Goal: Contribute content: Contribute content

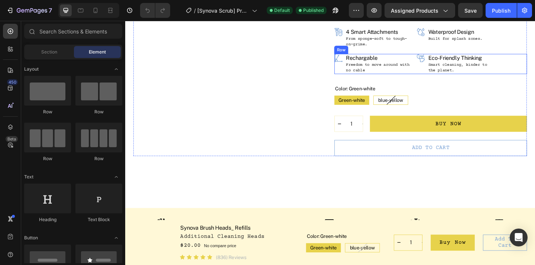
scroll to position [130, 0]
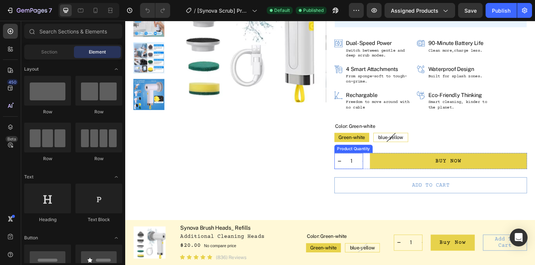
click at [367, 170] on input "1" at bounding box center [371, 173] width 17 height 17
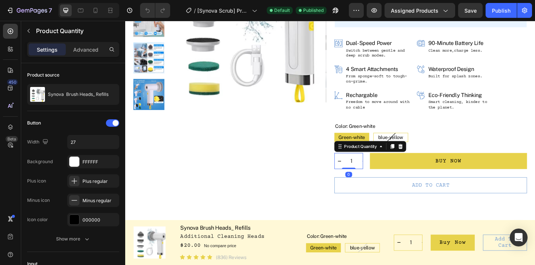
click at [462, 149] on div "Green-white Green-white Green-white blue-yellow blue-yellow blue-yellow" at bounding box center [456, 148] width 209 height 10
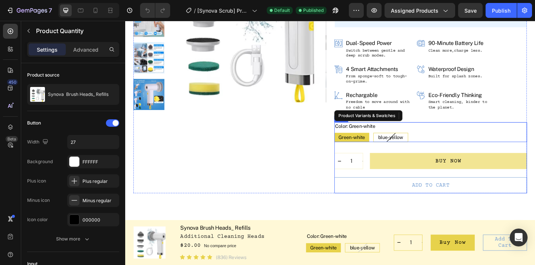
radio input "true"
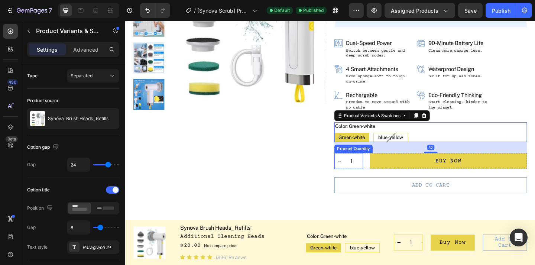
click at [375, 171] on input "1" at bounding box center [371, 173] width 17 height 17
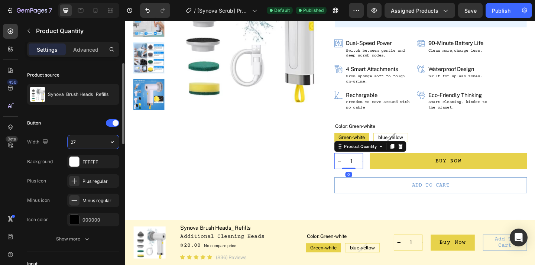
click at [97, 144] on input "27" at bounding box center [93, 141] width 51 height 13
type input "2"
type input "20"
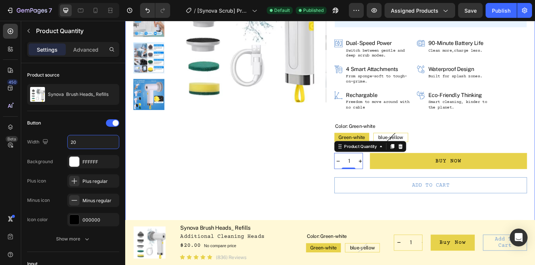
click at [380, 224] on div "Product Images Synova Brush Heads_ Refills Product Title Electric Cleaning Devi…" at bounding box center [348, 85] width 446 height 359
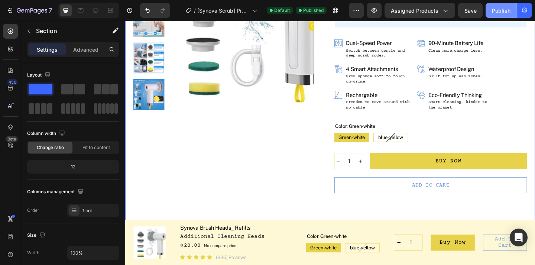
click at [496, 12] on div "Publish" at bounding box center [501, 11] width 19 height 8
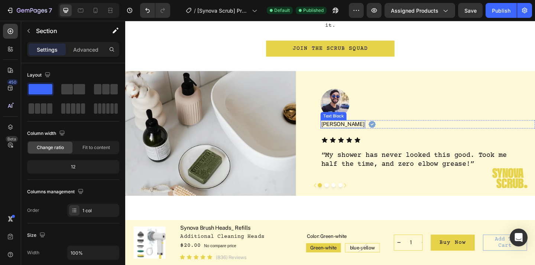
scroll to position [1221, 0]
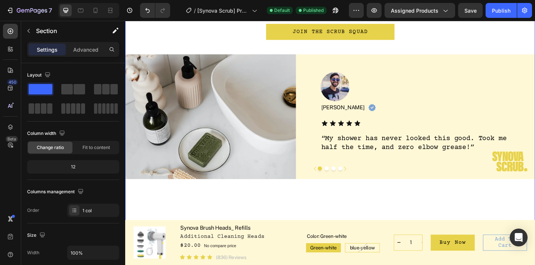
click at [328, 193] on div "Real People, Real Sparkle Heading From sparkling tiles to grime-free ovens, our…" at bounding box center [348, 79] width 446 height 342
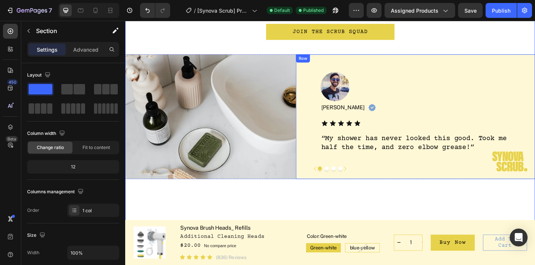
click at [319, 161] on div "Image [PERSON_NAME] Text Block Image Row Icon Icon Icon Icon Icon Icon List “My…" at bounding box center [441, 125] width 260 height 136
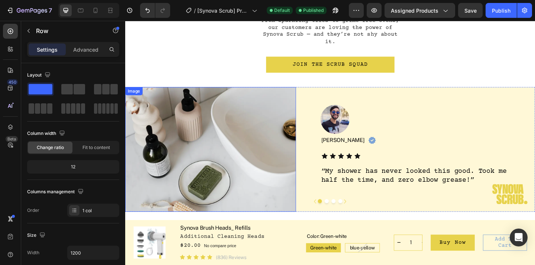
scroll to position [1261, 0]
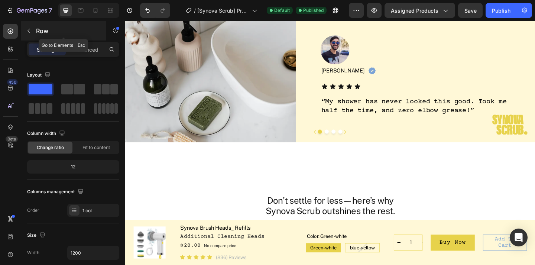
click at [32, 35] on button "button" at bounding box center [29, 31] width 12 height 12
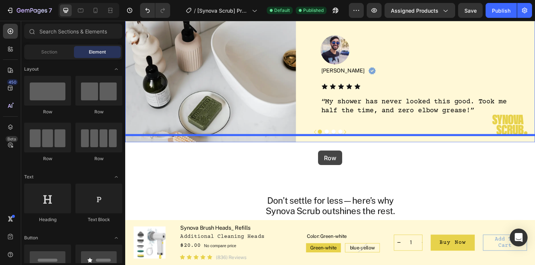
drag, startPoint x: 176, startPoint y: 104, endPoint x: 335, endPoint y: 162, distance: 168.9
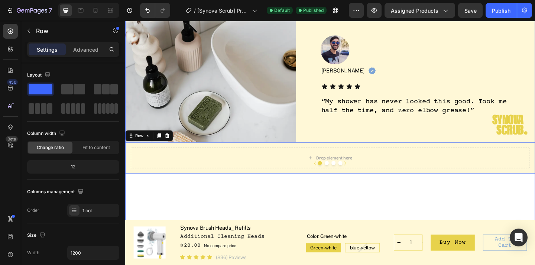
scroll to position [1295, 0]
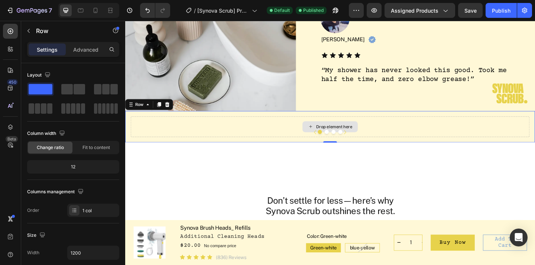
click at [288, 125] on div "Drop element here" at bounding box center [348, 136] width 434 height 22
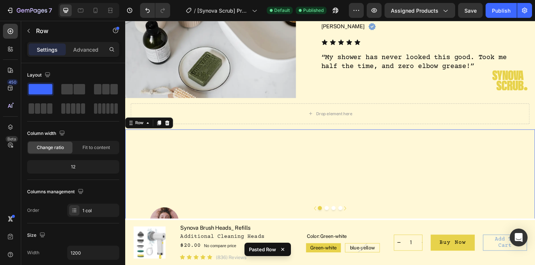
scroll to position [1357, 0]
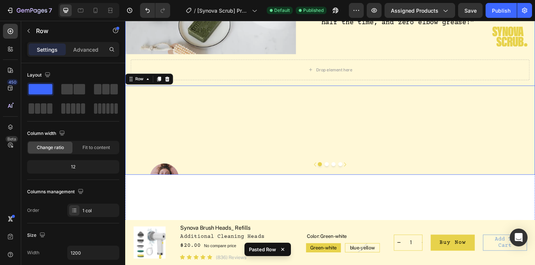
click at [344, 175] on button "Dot" at bounding box center [344, 177] width 4 height 4
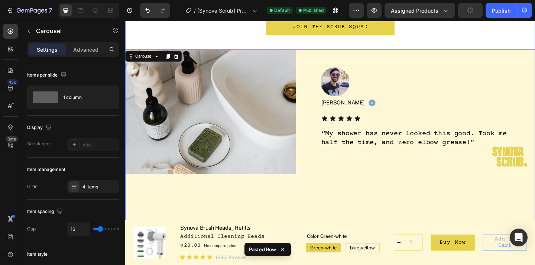
scroll to position [1217, 0]
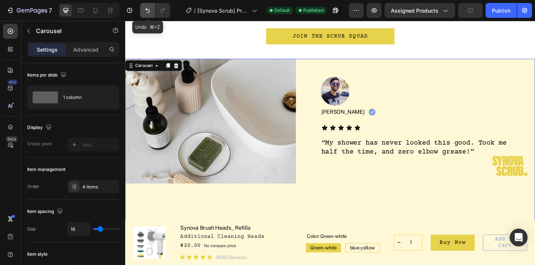
click at [145, 8] on icon "Undo/Redo" at bounding box center [147, 10] width 7 height 7
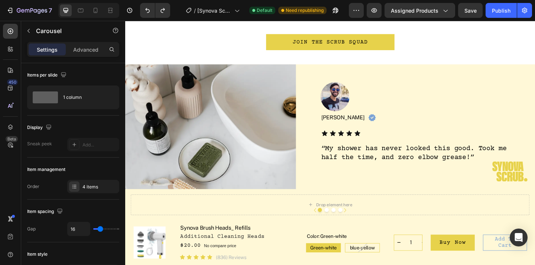
scroll to position [1214, 0]
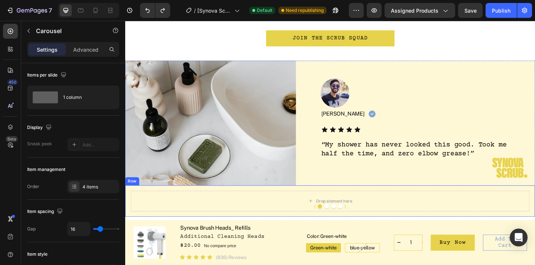
click at [370, 206] on div "Drop element here" at bounding box center [348, 217] width 434 height 22
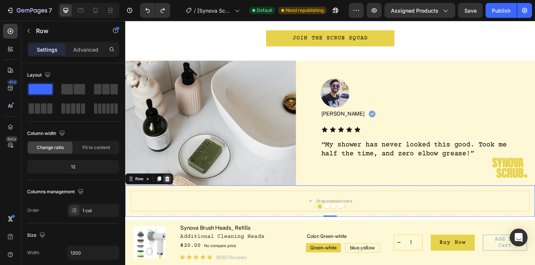
click at [172, 190] on icon at bounding box center [171, 192] width 5 height 5
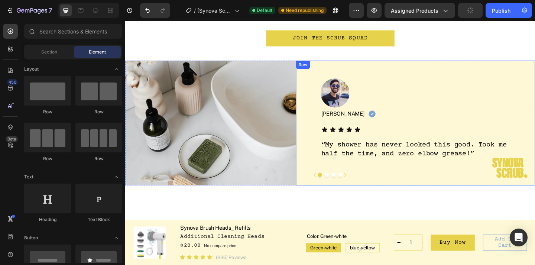
scroll to position [1211, 0]
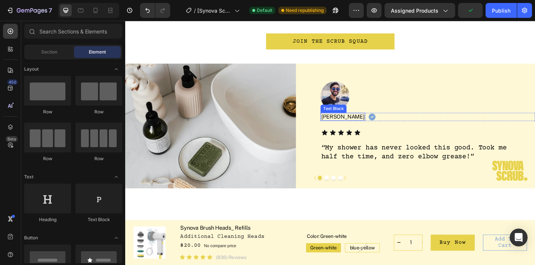
click at [349, 122] on p "[PERSON_NAME]" at bounding box center [361, 125] width 47 height 7
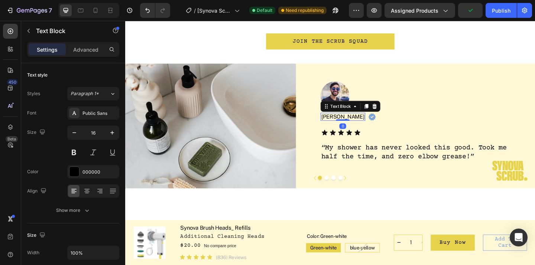
click at [349, 122] on p "[PERSON_NAME]" at bounding box center [361, 125] width 47 height 7
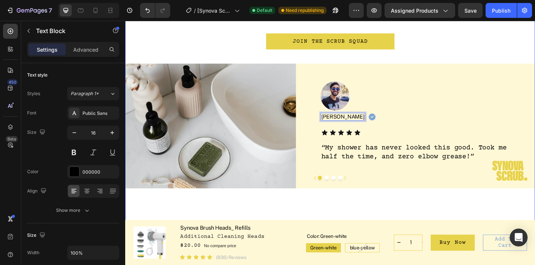
click at [366, 202] on div "Real People, Real Sparkle Heading From sparkling tiles to grime-free ovens, our…" at bounding box center [348, 89] width 446 height 342
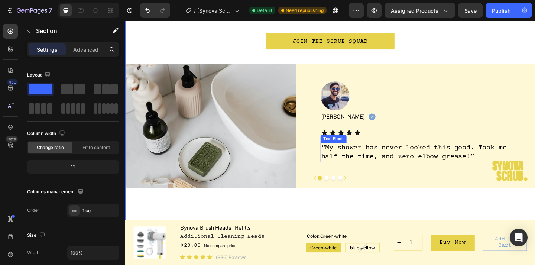
click at [413, 159] on p "“My shower has never looked this good. Took me half the time, and zero elbow gr…" at bounding box center [442, 163] width 208 height 19
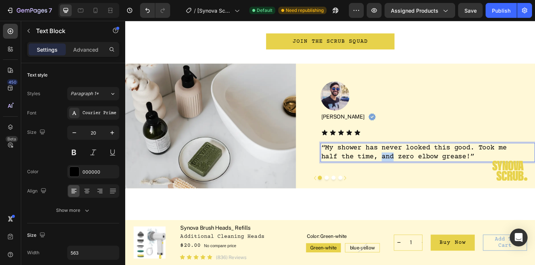
click at [413, 159] on p "“My shower has never looked this good. Took me half the time, and zero elbow gr…" at bounding box center [442, 163] width 208 height 19
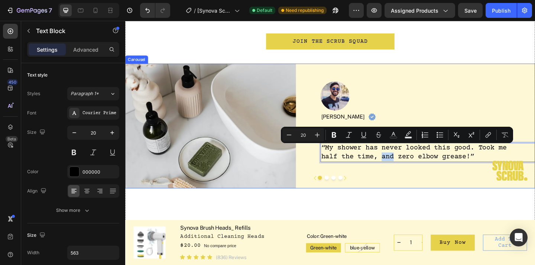
click at [345, 189] on button "Dot" at bounding box center [344, 191] width 4 height 4
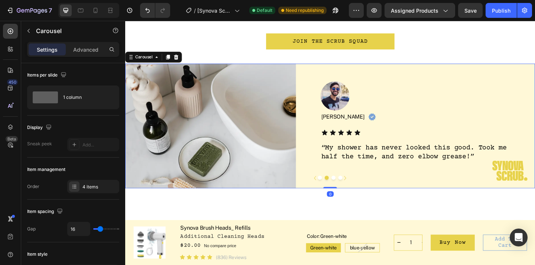
click at [335, 189] on button "Dot" at bounding box center [337, 191] width 4 height 4
click at [342, 154] on p "“My shower has never looked this good. Took me half the time, and zero elbow gr…" at bounding box center [442, 163] width 208 height 19
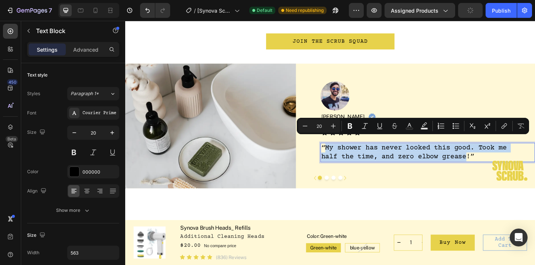
drag, startPoint x: 417, startPoint y: 152, endPoint x: 497, endPoint y: 163, distance: 80.5
click at [497, 163] on p "“My shower has never looked this good. Took me half the time, and zero elbow gr…" at bounding box center [442, 163] width 208 height 19
copy p "My shower has never looked this good. Took me half the time, and zero elbow gre…"
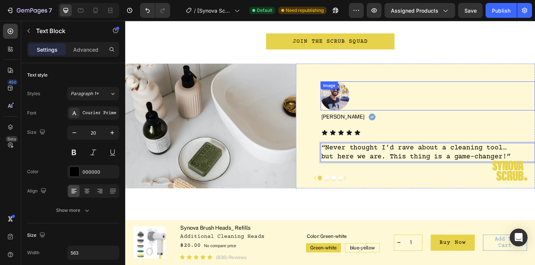
click at [355, 103] on img at bounding box center [354, 103] width 32 height 32
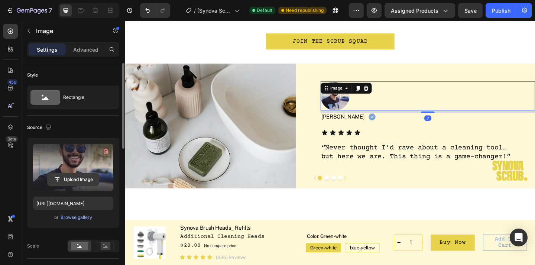
click at [84, 176] on input "file" at bounding box center [73, 179] width 51 height 13
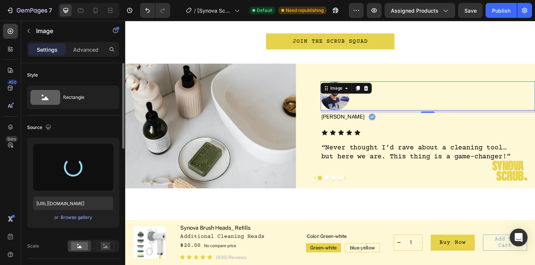
type input "[URL][DOMAIN_NAME]"
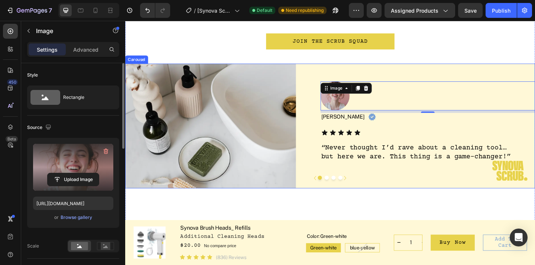
click at [344, 189] on button "Dot" at bounding box center [344, 191] width 4 height 4
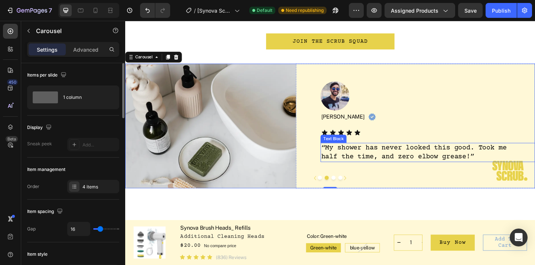
click at [344, 154] on p "“My shower has never looked this good. Took me half the time, and zero elbow gr…" at bounding box center [442, 163] width 208 height 19
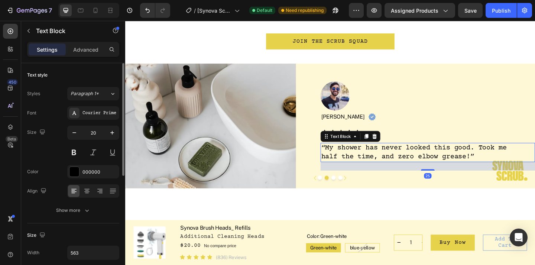
click at [344, 154] on p "“My shower has never looked this good. Took me half the time, and zero elbow gr…" at bounding box center [442, 163] width 208 height 19
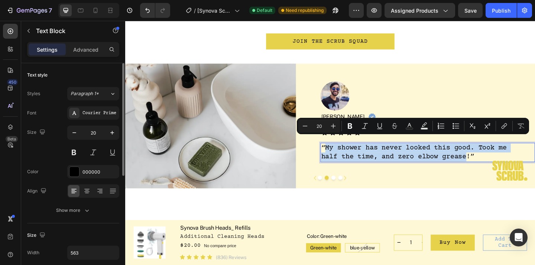
drag, startPoint x: 343, startPoint y: 152, endPoint x: 496, endPoint y: 162, distance: 153.7
click at [496, 162] on p "“My shower has never looked this good. Took me half the time, and zero elbow gr…" at bounding box center [442, 163] width 208 height 19
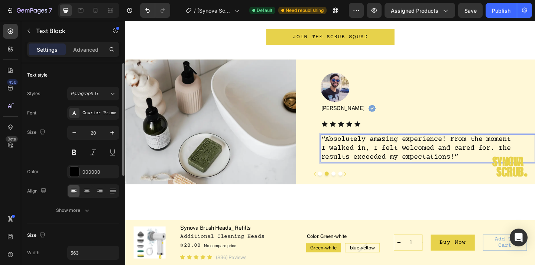
scroll to position [1206, 0]
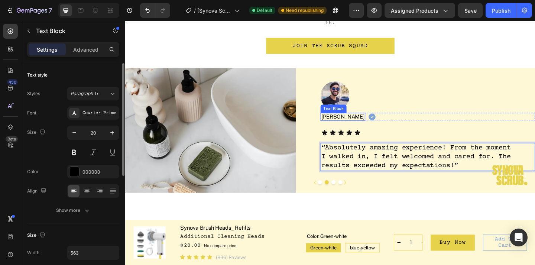
click at [350, 122] on p "[PERSON_NAME]" at bounding box center [361, 125] width 47 height 7
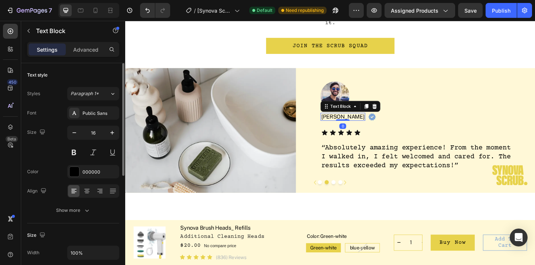
click at [350, 122] on p "[PERSON_NAME]" at bounding box center [361, 125] width 47 height 7
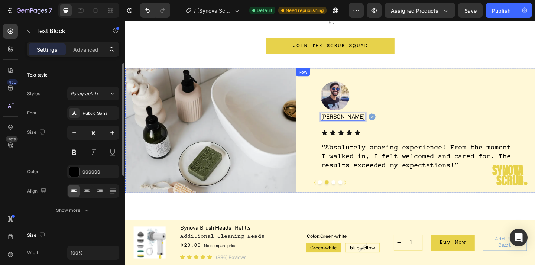
click at [383, 200] on div "Real People, Real Sparkle Heading From sparkling tiles to grime-free ovens, our…" at bounding box center [348, 94] width 446 height 342
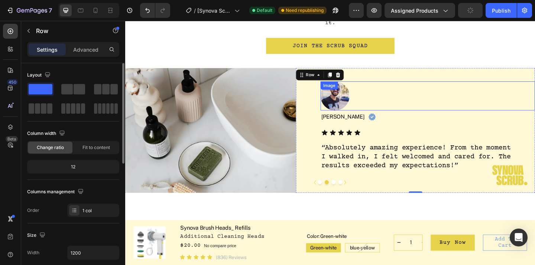
click at [354, 91] on div "Image" at bounding box center [454, 103] width 233 height 32
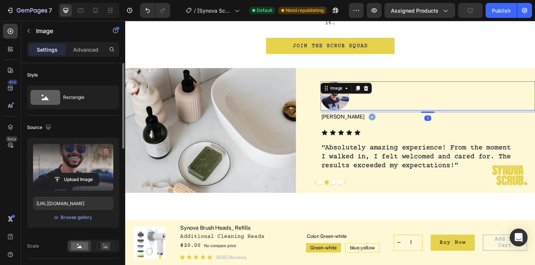
click at [99, 179] on div "Upload Image" at bounding box center [73, 179] width 80 height 13
click at [88, 178] on input "file" at bounding box center [73, 179] width 51 height 13
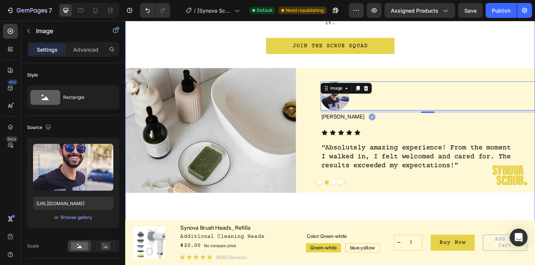
click at [365, 216] on div "Real People, Real Sparkle Heading From sparkling tiles to grime-free ovens, our…" at bounding box center [348, 94] width 446 height 342
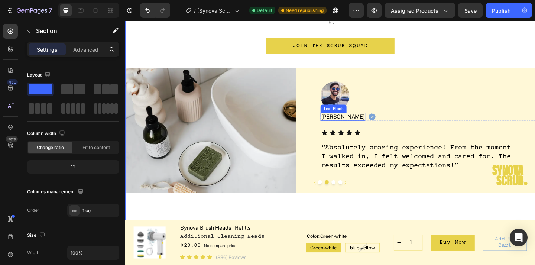
click at [351, 122] on p "[PERSON_NAME]" at bounding box center [361, 125] width 47 height 7
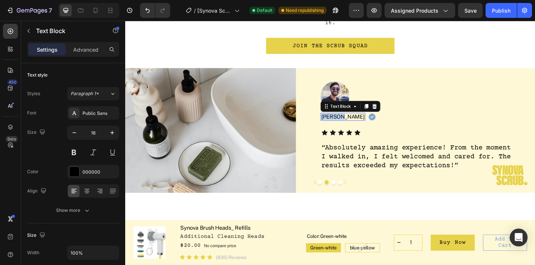
click at [351, 122] on p "[PERSON_NAME]" at bounding box center [361, 125] width 47 height 7
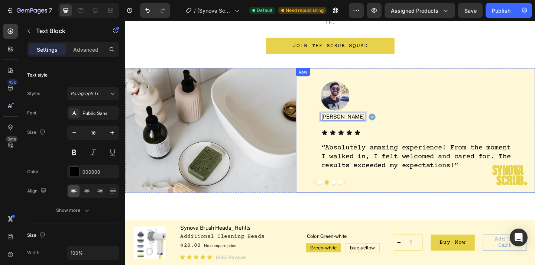
click at [386, 206] on div "Real People, Real Sparkle Heading From sparkling tiles to grime-free ovens, our…" at bounding box center [348, 94] width 446 height 342
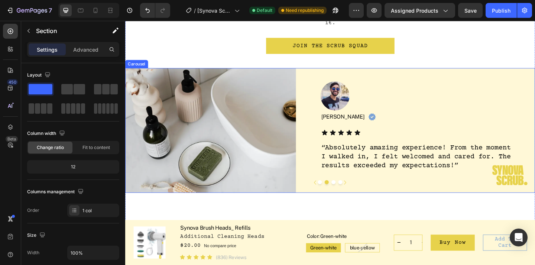
click at [350, 194] on button "Dot" at bounding box center [351, 196] width 4 height 4
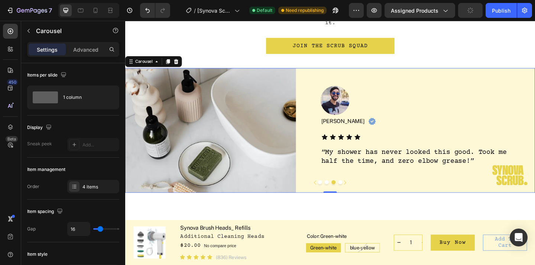
click at [344, 194] on button "Dot" at bounding box center [344, 196] width 4 height 4
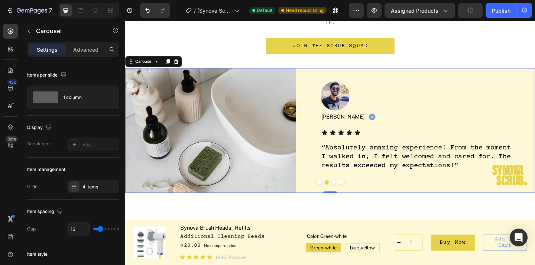
click at [338, 194] on button "Dot" at bounding box center [337, 196] width 4 height 4
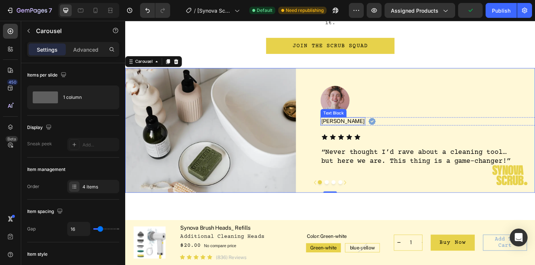
click at [350, 127] on p "[PERSON_NAME]" at bounding box center [361, 130] width 47 height 7
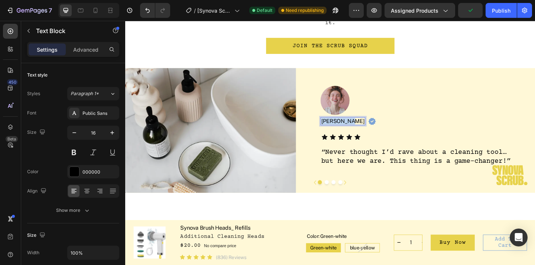
click at [350, 127] on p "[PERSON_NAME]" at bounding box center [361, 130] width 47 height 7
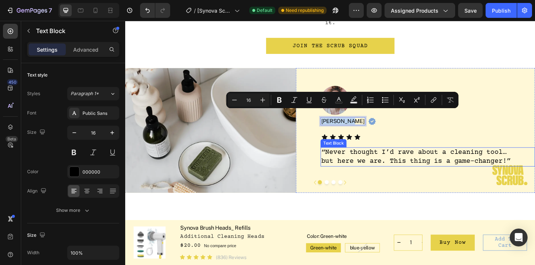
click at [342, 159] on p "“Never thought I’d rave about a cleaning tool… but here we are. This thing is a…" at bounding box center [442, 168] width 208 height 19
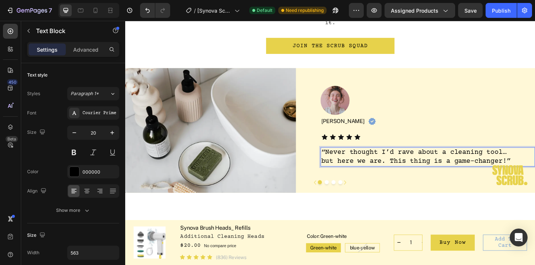
click at [342, 159] on p "“Never thought I’d rave about a cleaning tool… but here we are. This thing is a…" at bounding box center [442, 168] width 208 height 19
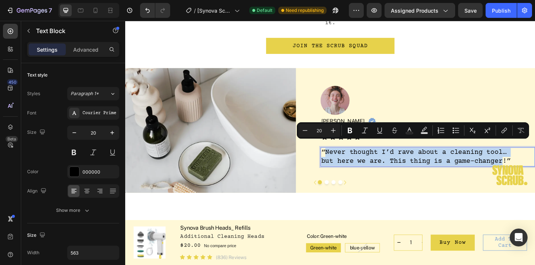
drag, startPoint x: 342, startPoint y: 156, endPoint x: 534, endPoint y: 167, distance: 193.0
click at [534, 167] on p "“Never thought I’d rave about a cleaning tool… but here we are. This thing is a…" at bounding box center [442, 168] width 208 height 19
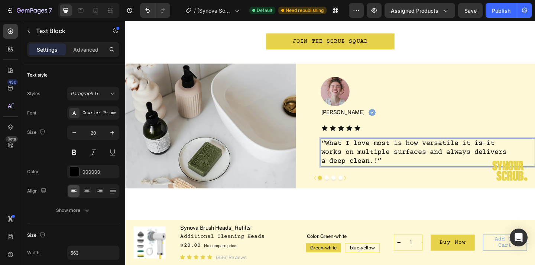
scroll to position [1201, 0]
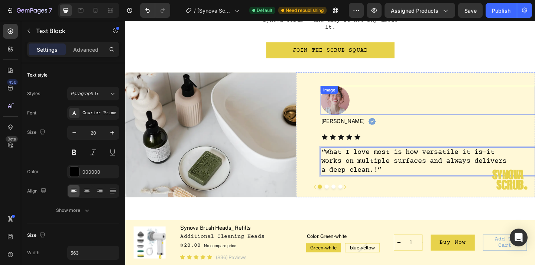
click at [351, 101] on img at bounding box center [354, 108] width 32 height 32
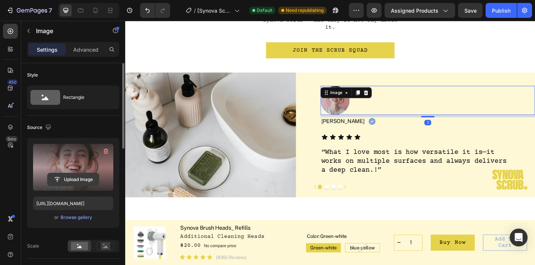
click at [83, 175] on input "file" at bounding box center [73, 179] width 51 height 13
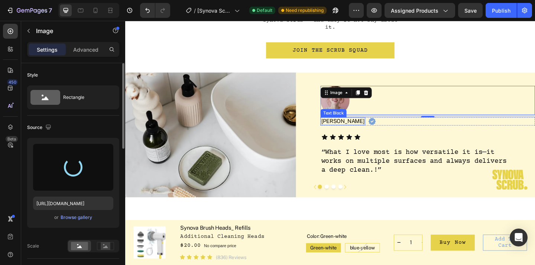
click at [360, 127] on p "[PERSON_NAME]" at bounding box center [361, 130] width 47 height 7
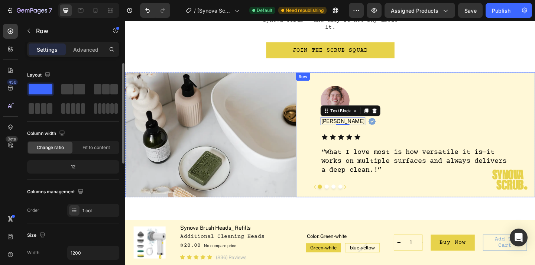
click at [361, 148] on div "Image [PERSON_NAME] Text Block 0 Image Row Icon Icon Icon Icon Icon Icon List “…" at bounding box center [454, 145] width 233 height 136
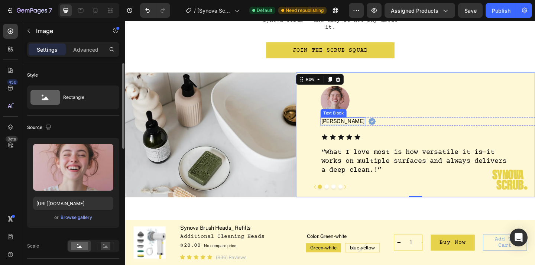
click at [352, 104] on img at bounding box center [354, 108] width 32 height 32
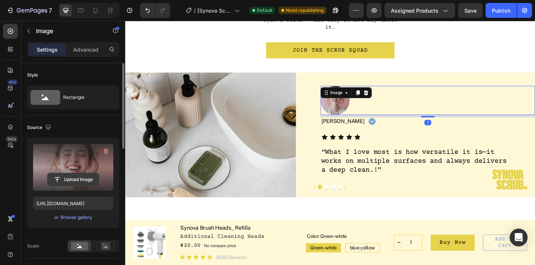
click at [69, 178] on input "file" at bounding box center [73, 179] width 51 height 13
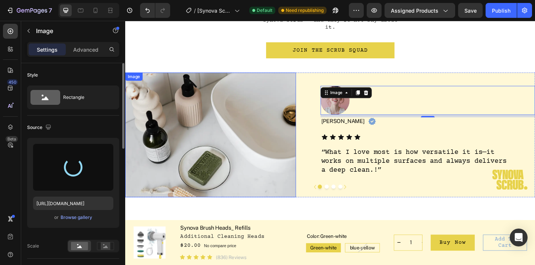
type input "[URL][DOMAIN_NAME]"
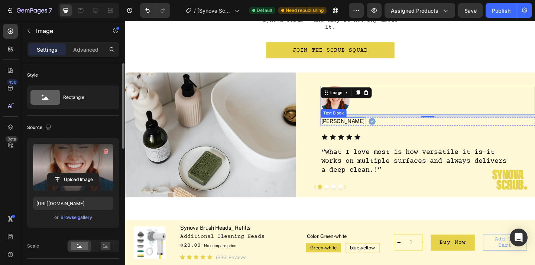
click at [351, 127] on p "[PERSON_NAME]" at bounding box center [361, 130] width 47 height 7
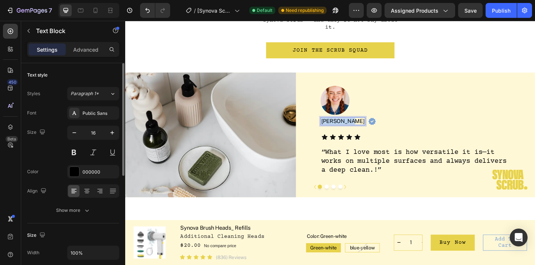
click at [351, 127] on p "[PERSON_NAME]" at bounding box center [361, 130] width 47 height 7
click at [373, 218] on div "Real People, Real Sparkle Heading From sparkling tiles to grime-free ovens, our…" at bounding box center [348, 99] width 446 height 342
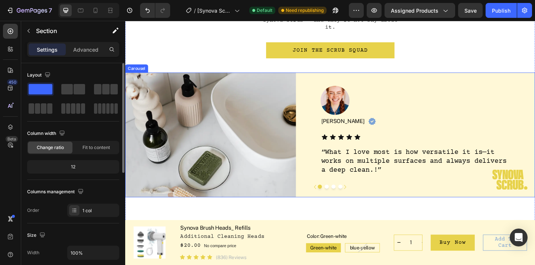
click at [344, 199] on button "Dot" at bounding box center [344, 201] width 4 height 4
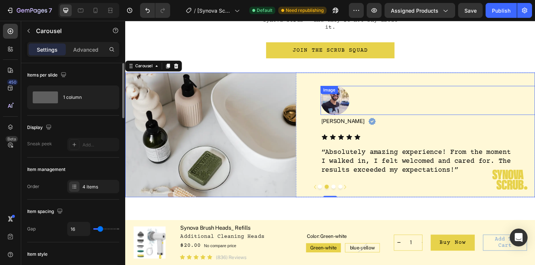
click at [351, 97] on img at bounding box center [354, 108] width 32 height 32
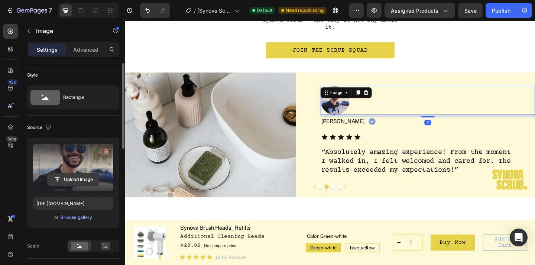
click at [86, 174] on input "file" at bounding box center [73, 179] width 51 height 13
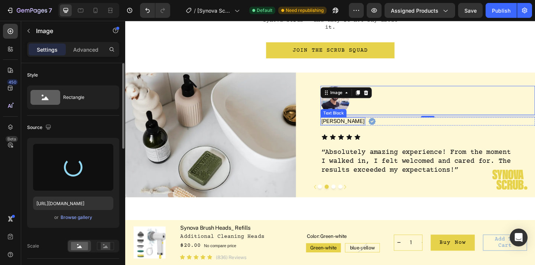
type input "[URL][DOMAIN_NAME]"
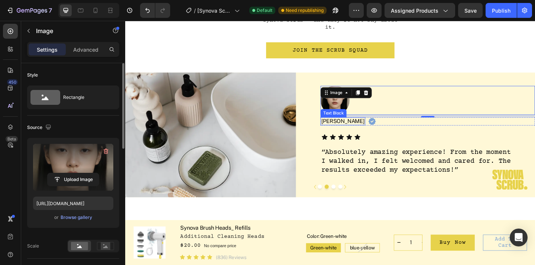
click at [352, 127] on p "[PERSON_NAME]" at bounding box center [361, 130] width 47 height 7
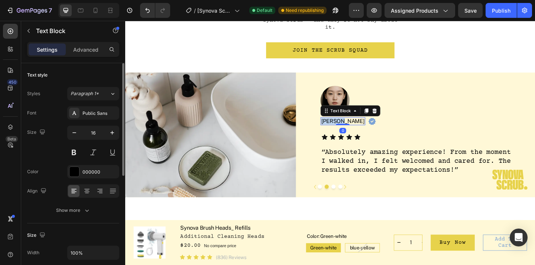
click at [352, 127] on p "[PERSON_NAME]" at bounding box center [361, 130] width 47 height 7
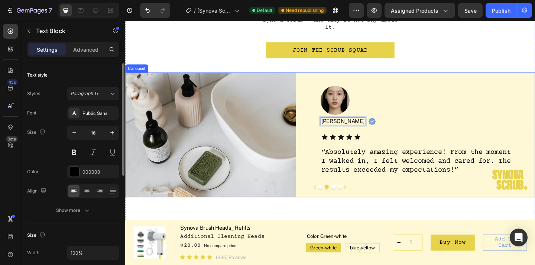
click at [413, 199] on div at bounding box center [348, 201] width 446 height 4
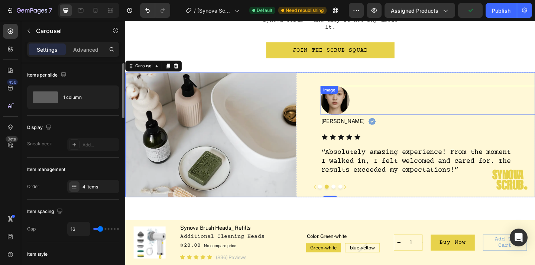
scroll to position [1216, 0]
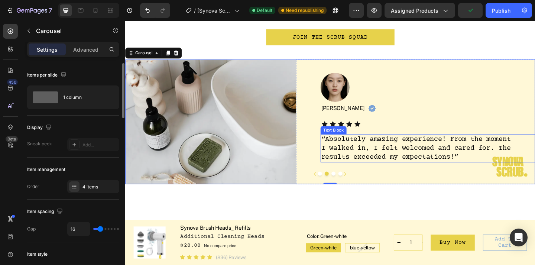
click at [351, 145] on p "“Absolutely amazing experience! From the moment I walked in, I felt welcomed an…" at bounding box center [442, 159] width 208 height 29
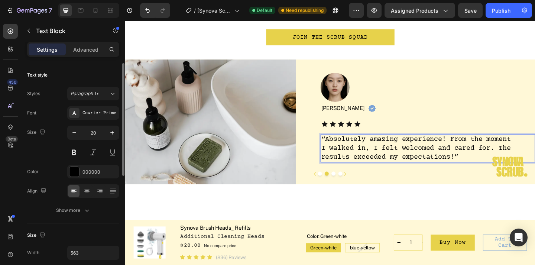
click at [344, 145] on p "“Absolutely amazing experience! From the moment I walked in, I felt welcomed an…" at bounding box center [442, 159] width 208 height 29
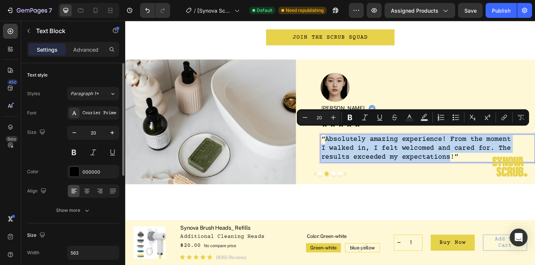
drag, startPoint x: 342, startPoint y: 141, endPoint x: 479, endPoint y: 163, distance: 138.8
click at [479, 163] on p "“Absolutely amazing experience! From the moment I walked in, I felt welcomed an…" at bounding box center [442, 159] width 208 height 29
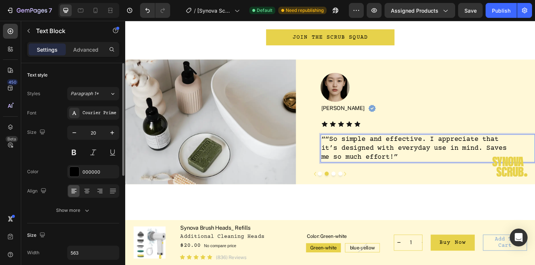
click at [346, 145] on p "““So simple and effective. I appreciate that it’s designed with everyday use in…" at bounding box center [442, 159] width 208 height 29
click at [372, 210] on div "Real People, Real Sparkle Heading From sparkling tiles to grime-free ovens, our…" at bounding box center [348, 84] width 446 height 342
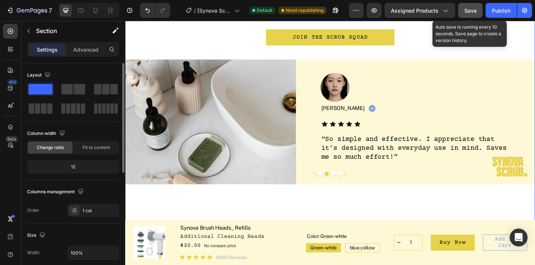
click at [474, 13] on span "Save" at bounding box center [470, 10] width 12 height 6
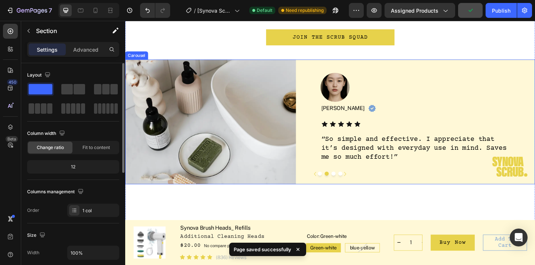
click at [352, 185] on button "Dot" at bounding box center [351, 187] width 4 height 4
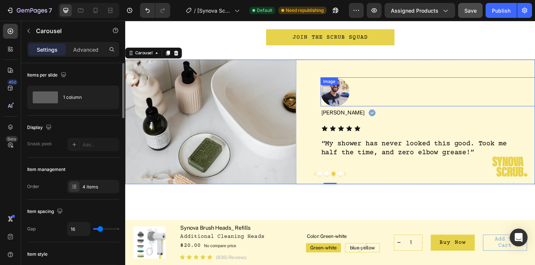
click at [350, 94] on img at bounding box center [354, 98] width 32 height 32
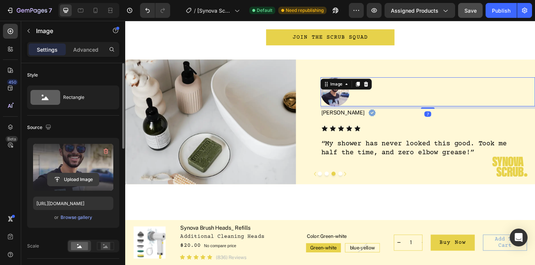
click at [92, 182] on input "file" at bounding box center [73, 179] width 51 height 13
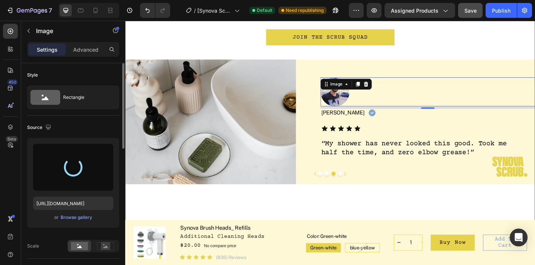
type input "[URL][DOMAIN_NAME]"
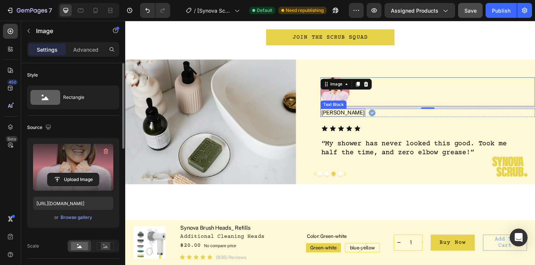
click at [349, 117] on p "[PERSON_NAME]" at bounding box center [361, 120] width 47 height 7
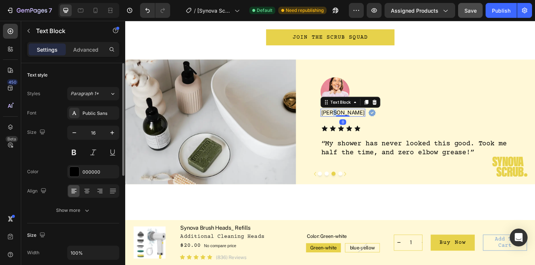
click at [349, 117] on p "[PERSON_NAME]" at bounding box center [361, 120] width 47 height 7
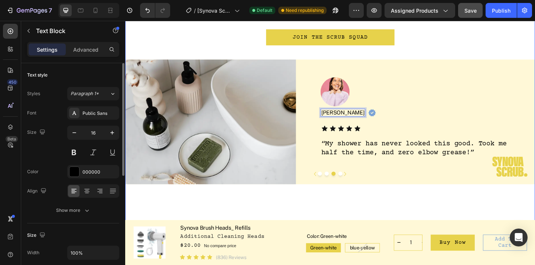
click at [389, 221] on div "Real People, Real Sparkle Heading From sparkling tiles to grime-free ovens, our…" at bounding box center [348, 84] width 446 height 342
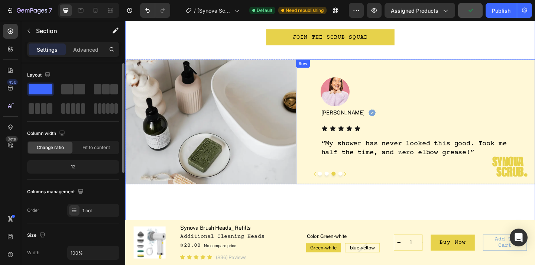
click at [344, 185] on button "Dot" at bounding box center [344, 187] width 4 height 4
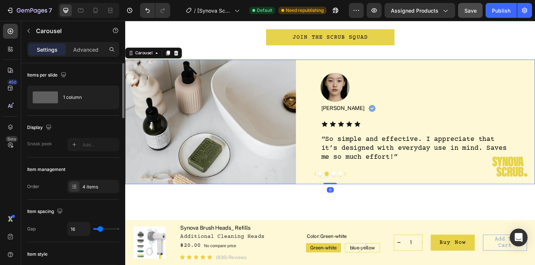
click at [351, 185] on button "Dot" at bounding box center [351, 187] width 4 height 4
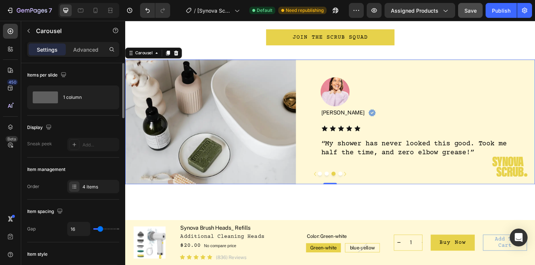
click at [359, 185] on button "Dot" at bounding box center [359, 187] width 4 height 4
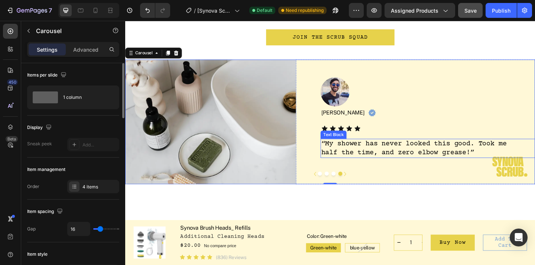
click at [347, 150] on p "“My shower has never looked this good. Took me half the time, and zero elbow gr…" at bounding box center [442, 159] width 208 height 19
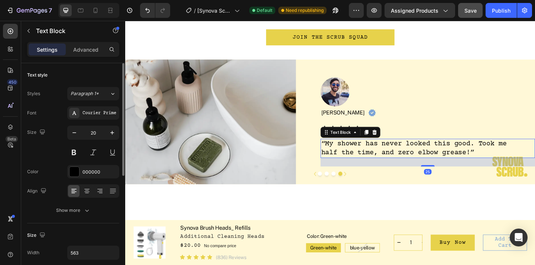
click at [347, 150] on p "“My shower has never looked this good. Took me half the time, and zero elbow gr…" at bounding box center [442, 159] width 208 height 19
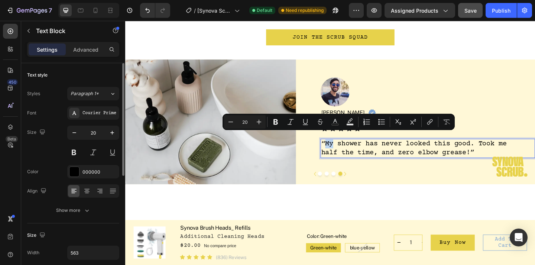
click at [345, 150] on p "“My shower has never looked this good. Took me half the time, and zero elbow gr…" at bounding box center [442, 159] width 208 height 19
click at [344, 150] on p "“My shower has never looked this good. Took me half the time, and zero elbow gr…" at bounding box center [442, 159] width 208 height 19
click at [341, 150] on p "“My shower has never looked this good. Took me half the time, and zero elbow gr…" at bounding box center [442, 159] width 208 height 19
click at [347, 150] on p "“My shower has never looked this good. Took me half the time, and zero elbow gr…" at bounding box center [442, 159] width 208 height 19
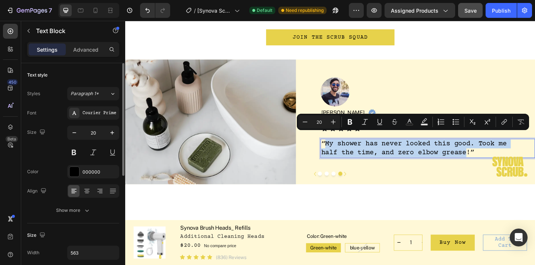
drag, startPoint x: 343, startPoint y: 147, endPoint x: 495, endPoint y: 159, distance: 152.8
click at [495, 159] on p "“My shower has never looked this good. Took me half the time, and zero elbow gr…" at bounding box center [442, 159] width 208 height 19
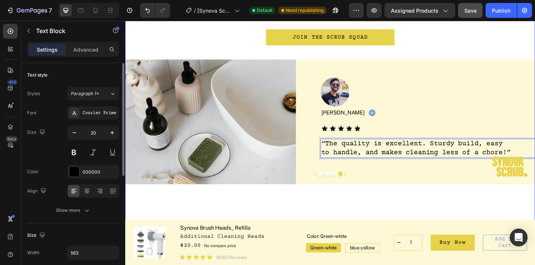
click at [403, 206] on div "Real People, Real Sparkle Heading From sparkling tiles to grime-free ovens, our…" at bounding box center [348, 84] width 446 height 342
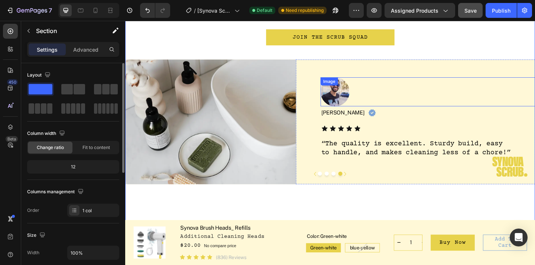
click at [354, 87] on div "Image" at bounding box center [454, 98] width 233 height 32
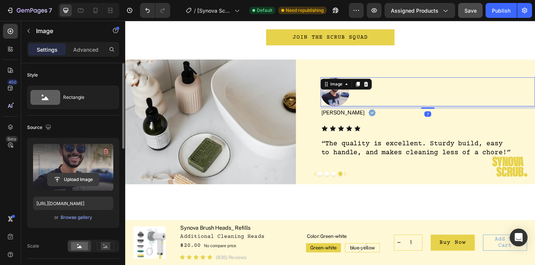
click at [79, 183] on input "file" at bounding box center [73, 179] width 51 height 13
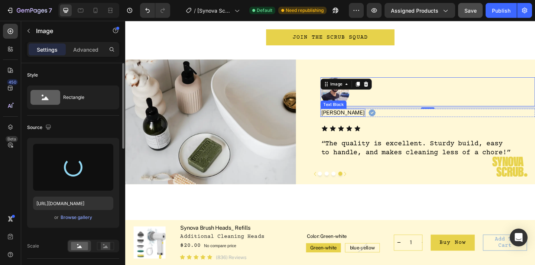
type input "[URL][DOMAIN_NAME]"
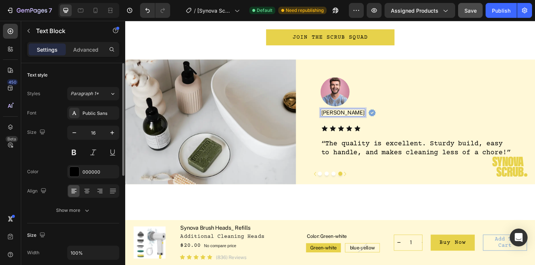
click at [344, 117] on p "[PERSON_NAME]" at bounding box center [361, 120] width 47 height 7
click at [388, 200] on div "Real People, Real Sparkle Heading From sparkling tiles to grime-free ovens, our…" at bounding box center [348, 84] width 446 height 342
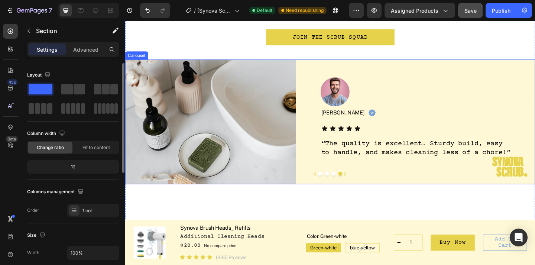
click at [350, 185] on button "Dot" at bounding box center [351, 187] width 4 height 4
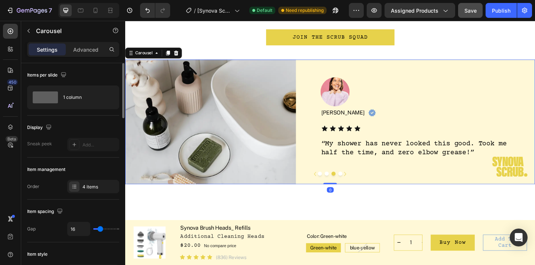
click at [343, 185] on button "Dot" at bounding box center [344, 187] width 4 height 4
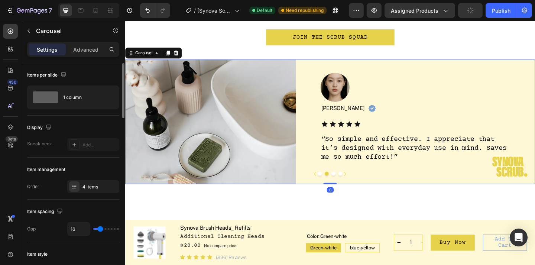
click at [338, 185] on button "Dot" at bounding box center [337, 187] width 4 height 4
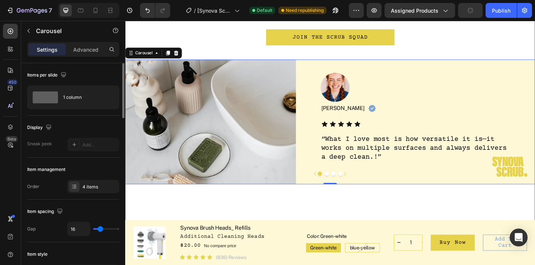
click at [349, 213] on div "Real People, Real Sparkle Heading From sparkling tiles to grime-free ovens, our…" at bounding box center [348, 84] width 446 height 342
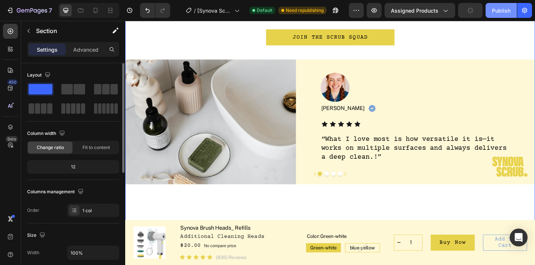
click at [499, 10] on div "Publish" at bounding box center [501, 11] width 19 height 8
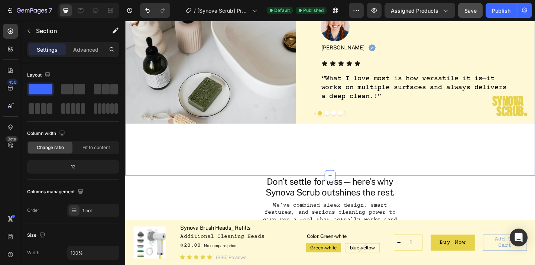
scroll to position [1284, 0]
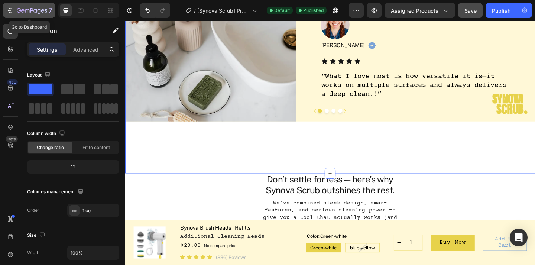
click at [46, 14] on div "7" at bounding box center [34, 10] width 35 height 9
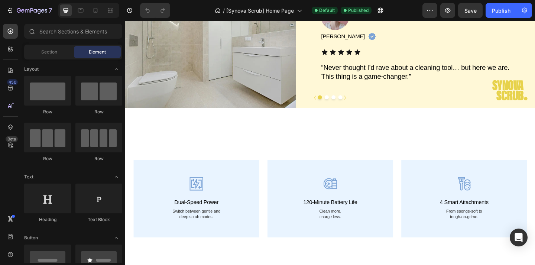
scroll to position [845, 0]
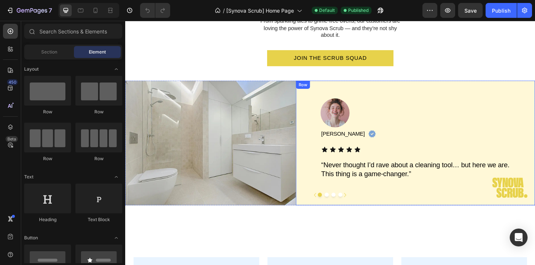
click at [337, 99] on div "Image Marilyn S. Text Block Image Row Icon Icon Icon Icon Icon Icon List “Never…" at bounding box center [441, 154] width 260 height 136
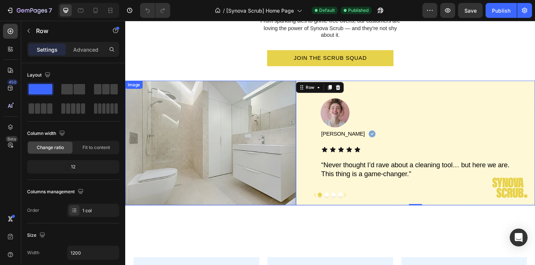
click at [297, 98] on img at bounding box center [218, 154] width 186 height 136
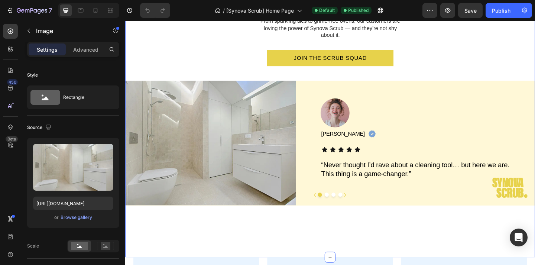
click at [332, 223] on div "Real People, Real Sparkle Heading From sparkling tiles to grime-free ovens, our…" at bounding box center [348, 111] width 446 height 334
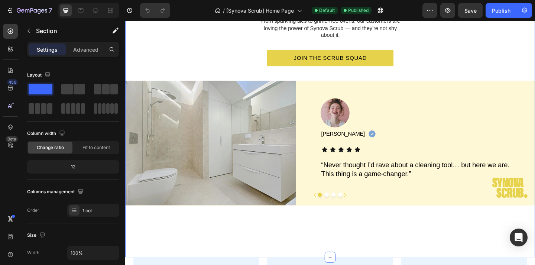
click at [334, 232] on div "Real People, Real Sparkle Heading From sparkling tiles to grime-free ovens, our…" at bounding box center [348, 111] width 446 height 334
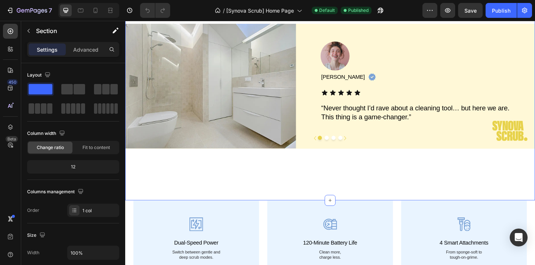
click at [335, 183] on div "Real People, Real Sparkle Heading From sparkling tiles to grime-free ovens, our…" at bounding box center [348, 49] width 446 height 334
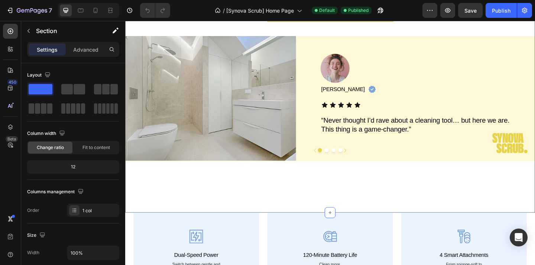
scroll to position [875, 0]
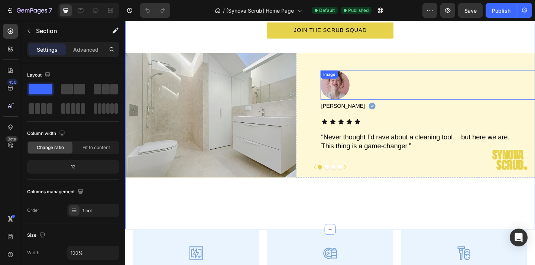
click at [329, 78] on div "Image Marilyn S. Text Block Image Row Icon Icon Icon Icon Icon Icon List “Never…" at bounding box center [441, 124] width 260 height 136
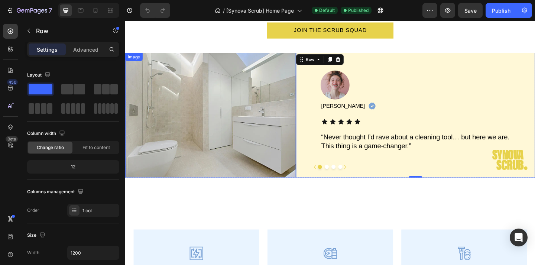
click at [287, 95] on img at bounding box center [218, 124] width 186 height 136
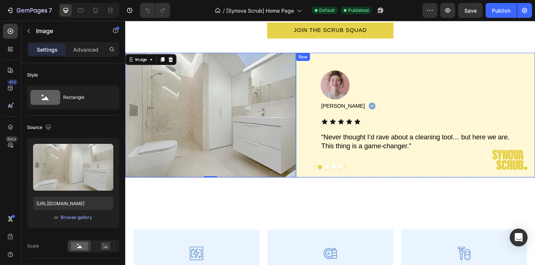
click at [322, 79] on div "Image Marilyn S. Text Block Image Row Icon Icon Icon Icon Icon Icon List “Never…" at bounding box center [441, 124] width 260 height 136
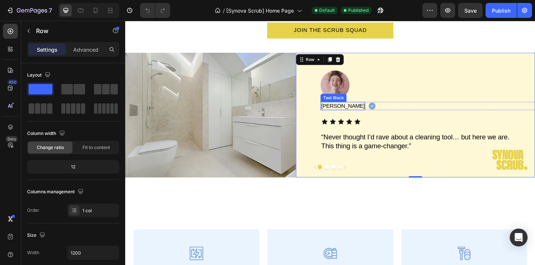
click at [352, 114] on p "[PERSON_NAME]" at bounding box center [361, 113] width 47 height 7
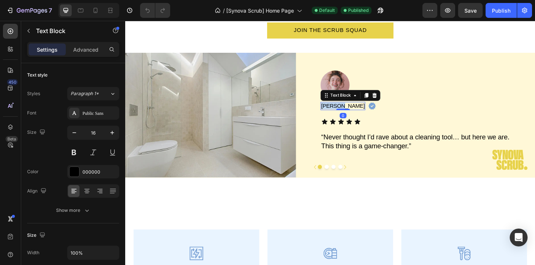
click at [352, 114] on p "[PERSON_NAME]" at bounding box center [361, 113] width 47 height 7
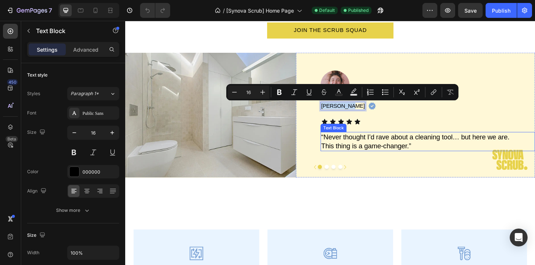
click at [348, 154] on p "“Never thought I’d rave about a cleaning tool… but here we are. This thing is a…" at bounding box center [442, 152] width 208 height 19
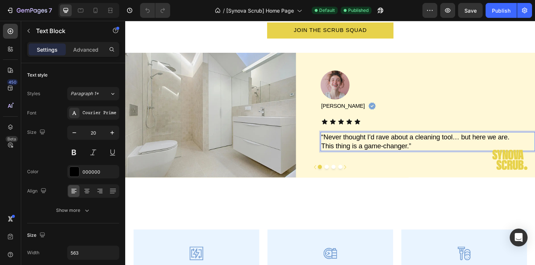
click at [342, 149] on p "“Never thought I’d rave about a cleaning tool… but here we are. This thing is a…" at bounding box center [442, 152] width 208 height 19
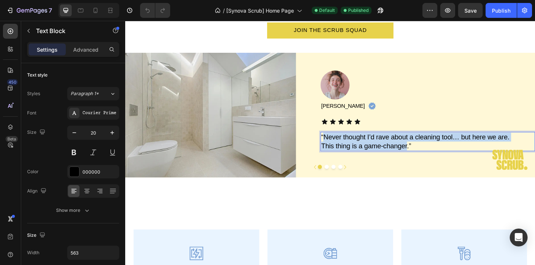
drag, startPoint x: 342, startPoint y: 149, endPoint x: 536, endPoint y: 159, distance: 193.4
click at [534, 159] on p "“Never thought I’d rave about a cleaning tool… but here we are. This thing is a…" at bounding box center [442, 152] width 208 height 19
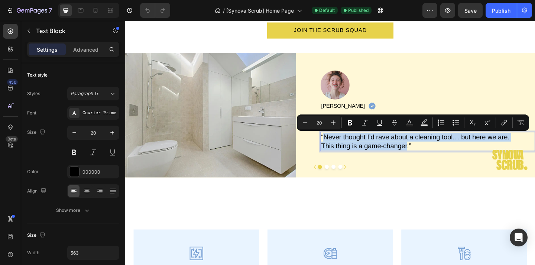
copy p "Never thought I’d rave about a cleaning tool… but here we are. This thing is a …"
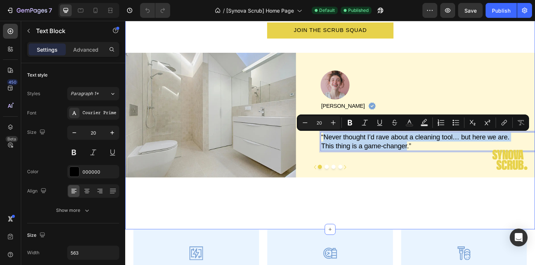
click at [372, 225] on div "Real People, Real Sparkle Heading From sparkling tiles to grime-free ovens, our…" at bounding box center [348, 81] width 446 height 334
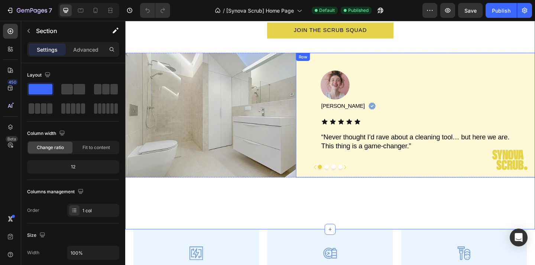
click at [345, 179] on button "Dot" at bounding box center [344, 180] width 4 height 4
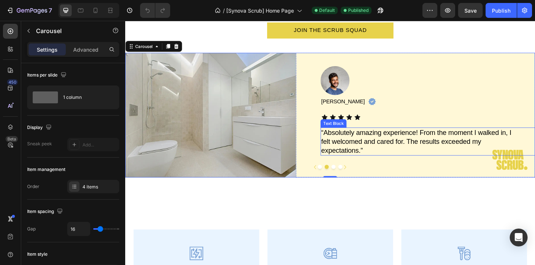
click at [364, 144] on p "“Absolutely amazing experience! From the moment I walked in, I felt welcomed an…" at bounding box center [442, 152] width 208 height 29
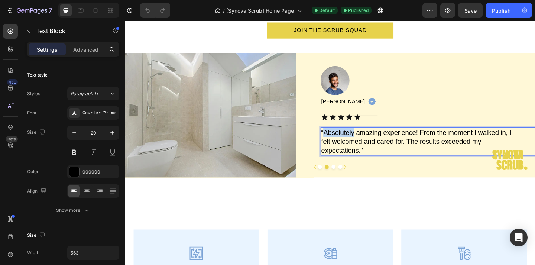
click at [364, 144] on p "“Absolutely amazing experience! From the moment I walked in, I felt welcomed an…" at bounding box center [442, 152] width 208 height 29
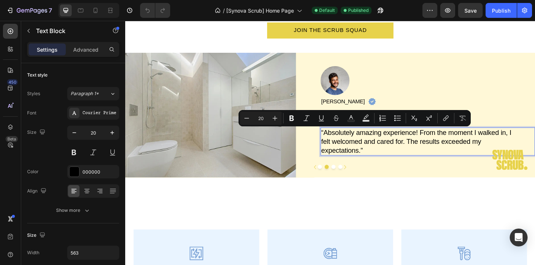
click at [350, 150] on p "“Absolutely amazing experience! From the moment I walked in, I felt welcomed an…" at bounding box center [442, 152] width 208 height 29
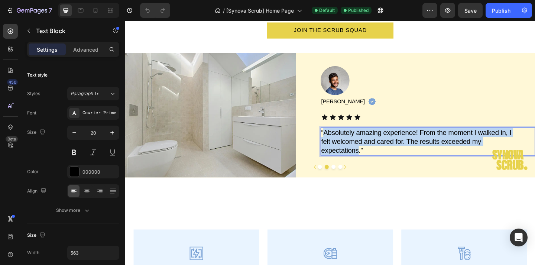
drag, startPoint x: 343, startPoint y: 142, endPoint x: 478, endPoint y: 164, distance: 136.6
click at [478, 164] on p "“Absolutely amazing experience! From the moment I walked in, I felt welcomed an…" at bounding box center [442, 152] width 208 height 29
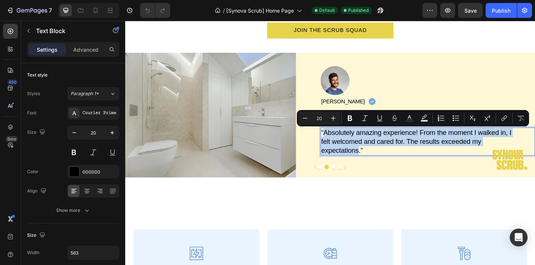
copy p "Absolutely amazing experience! From the moment I walked in, I felt welcomed and…"
click at [351, 107] on p "[PERSON_NAME]" at bounding box center [361, 108] width 47 height 7
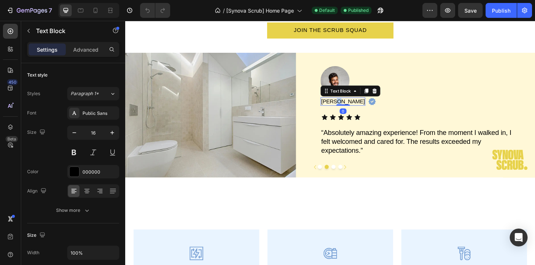
click at [351, 107] on p "[PERSON_NAME]" at bounding box center [361, 108] width 47 height 7
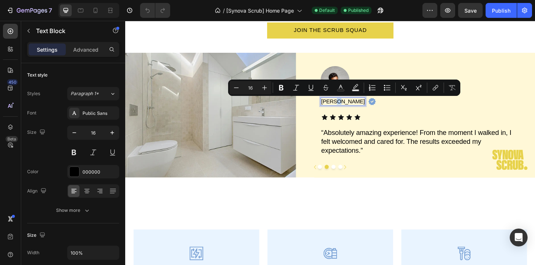
click at [351, 106] on p "[PERSON_NAME]" at bounding box center [361, 108] width 47 height 7
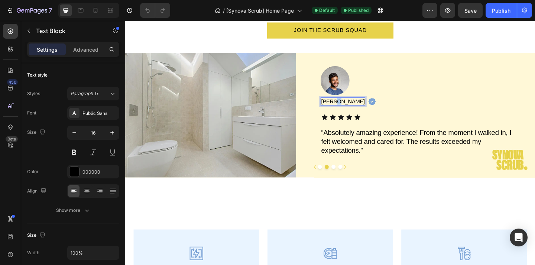
click at [351, 106] on p "[PERSON_NAME]" at bounding box center [361, 108] width 47 height 7
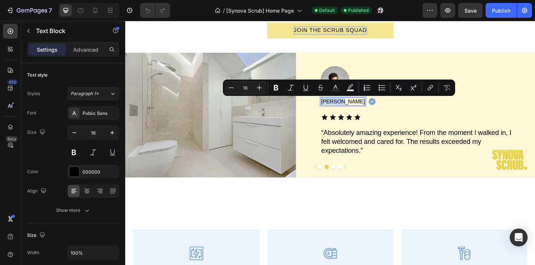
copy p "[PERSON_NAME]"
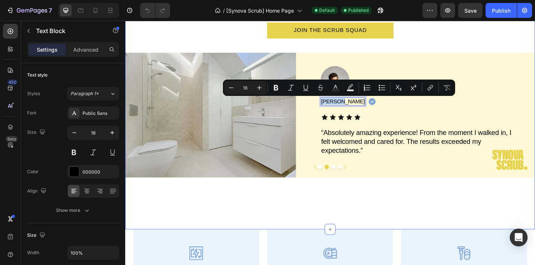
click at [457, 55] on div "Join the Scrub Squad Button" at bounding box center [348, 39] width 446 height 33
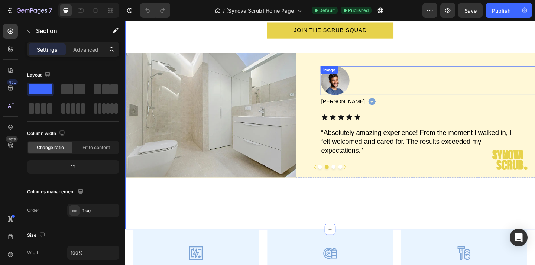
click at [352, 78] on div "Image" at bounding box center [347, 74] width 19 height 9
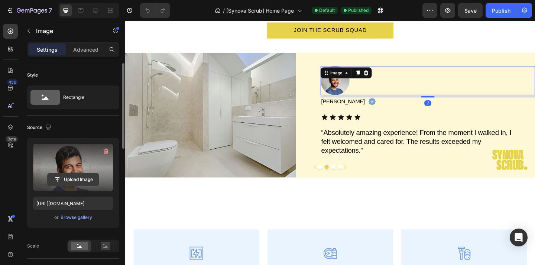
click at [92, 175] on input "file" at bounding box center [73, 179] width 51 height 13
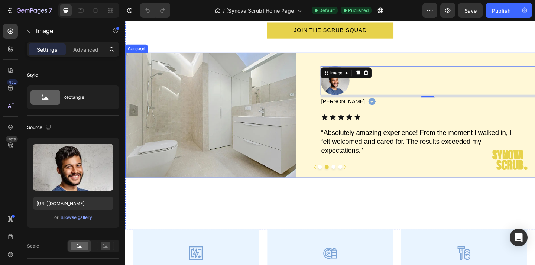
click at [352, 178] on button "Dot" at bounding box center [351, 180] width 4 height 4
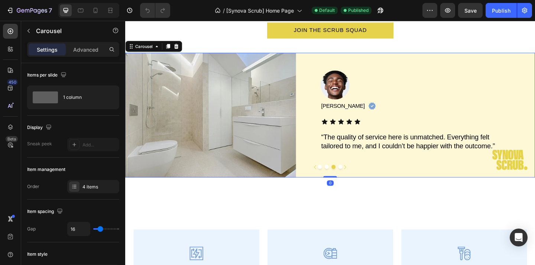
click at [345, 179] on button "Dot" at bounding box center [344, 180] width 4 height 4
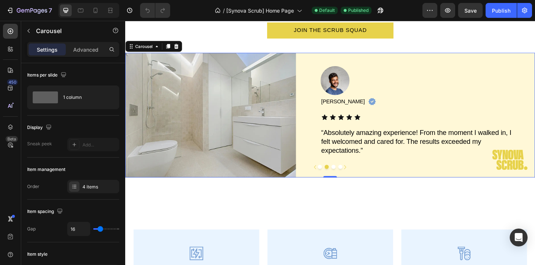
click at [351, 181] on button "Dot" at bounding box center [351, 180] width 4 height 4
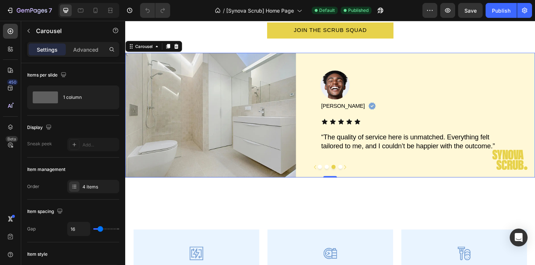
click at [338, 180] on button "Dot" at bounding box center [337, 180] width 4 height 4
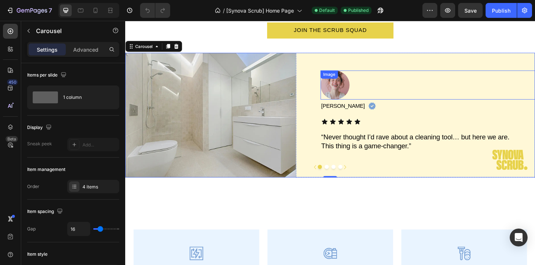
click at [350, 90] on img at bounding box center [354, 91] width 32 height 32
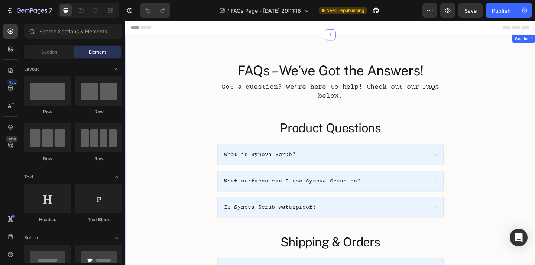
click at [534, 98] on div "FAQs – We’ve Got the Answers! Heading Got a question? We’re here to help! Check…" at bounding box center [348, 256] width 431 height 381
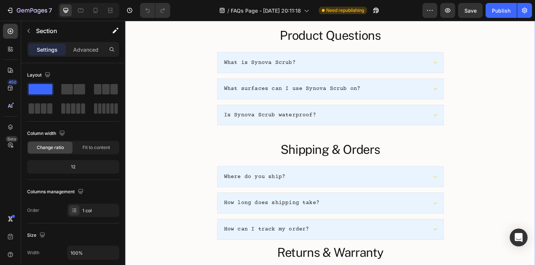
scroll to position [101, 0]
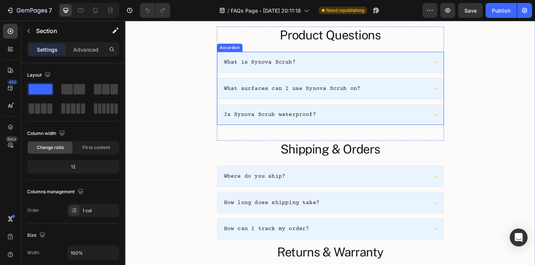
click at [385, 72] on div "What is Synova Scrub?" at bounding box center [347, 66] width 245 height 22
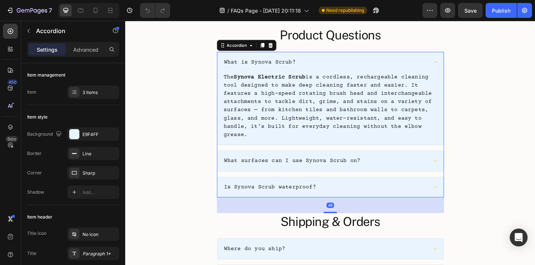
click at [294, 65] on p "What is Synova Scrub?" at bounding box center [271, 66] width 78 height 8
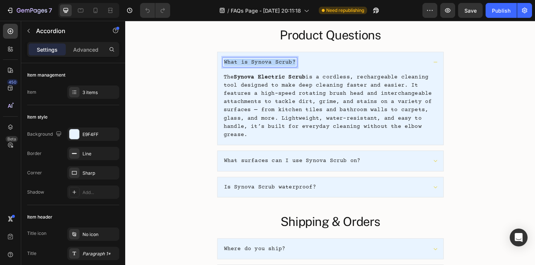
click at [294, 65] on p "What is Synova Scrub?" at bounding box center [271, 66] width 78 height 8
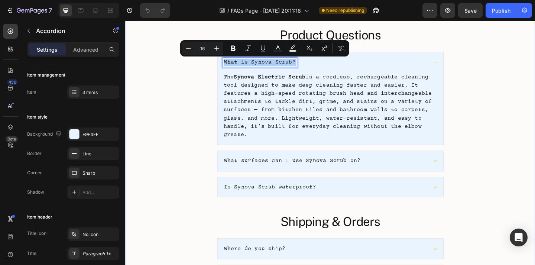
click at [502, 64] on div "FAQs – We’ve Got the Answers! Heading Got a question? We’re here to help! Check…" at bounding box center [348, 194] width 431 height 459
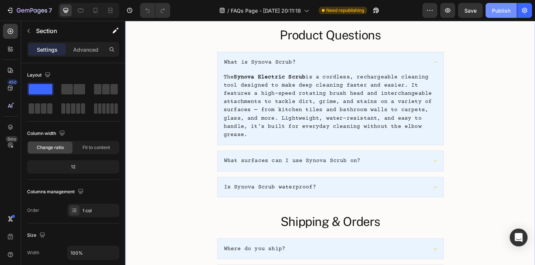
click at [493, 12] on div "Publish" at bounding box center [501, 11] width 19 height 8
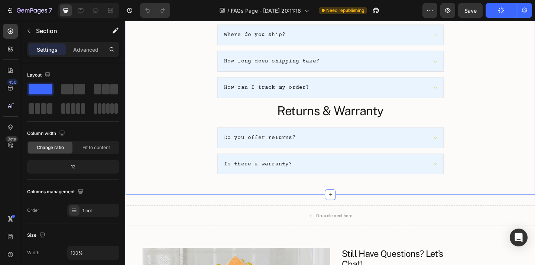
scroll to position [405, 0]
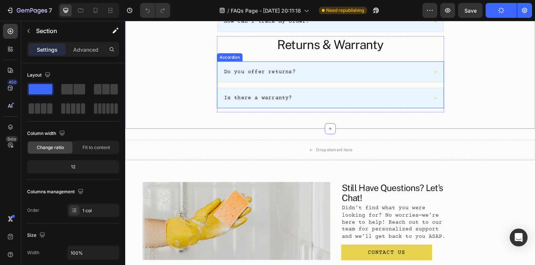
click at [400, 108] on div "Is there a warranty?" at bounding box center [342, 105] width 222 height 10
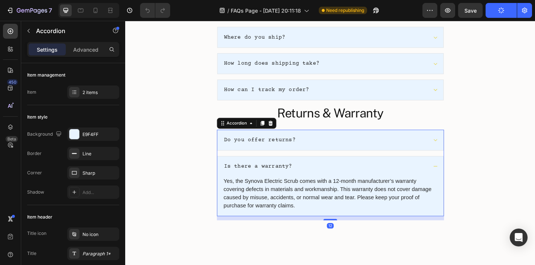
scroll to position [224, 0]
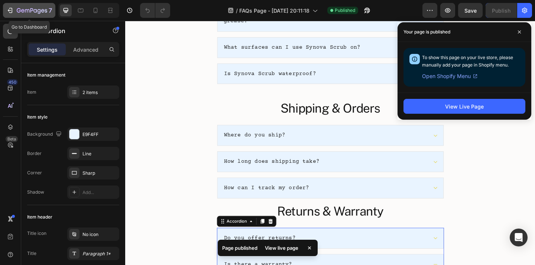
click at [46, 9] on icon "button" at bounding box center [46, 10] width 3 height 3
